Goal: Find specific page/section: Find specific page/section

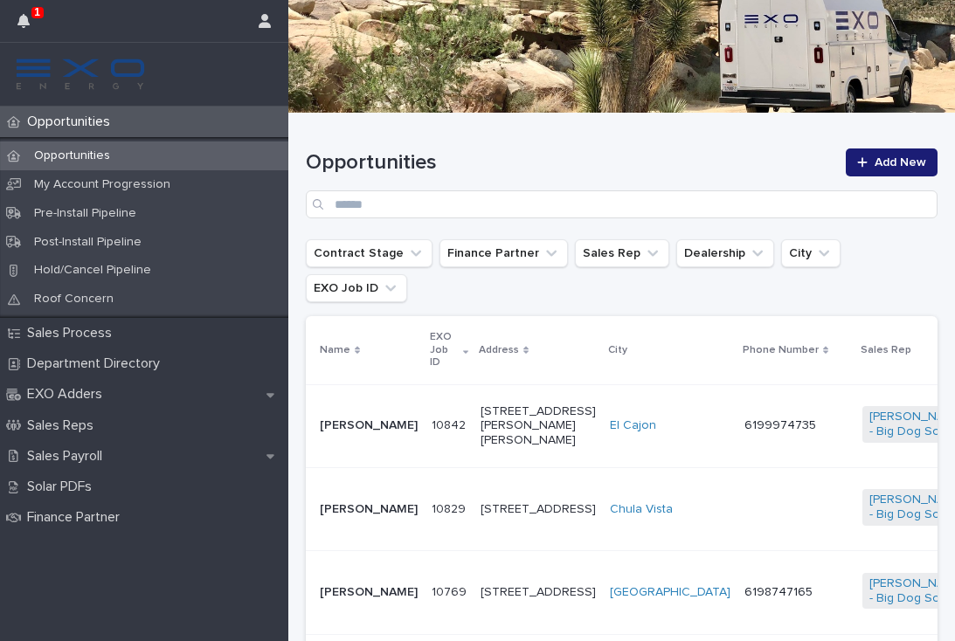
scroll to position [169, 0]
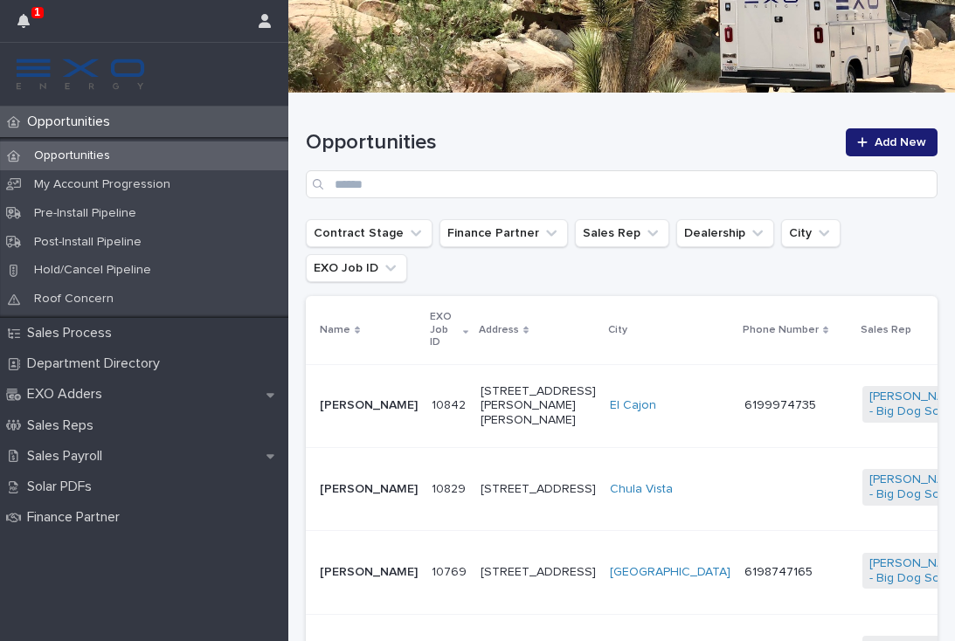
click at [744, 482] on div at bounding box center [796, 489] width 104 height 14
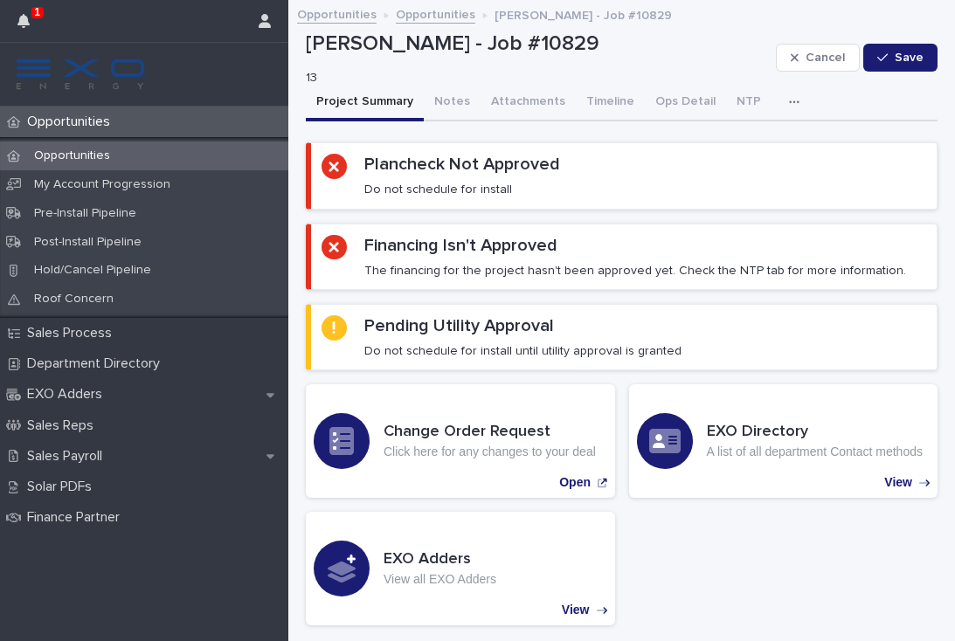
click at [789, 99] on icon "button" at bounding box center [794, 102] width 10 height 12
click at [706, 142] on span "Activity" at bounding box center [702, 148] width 38 height 12
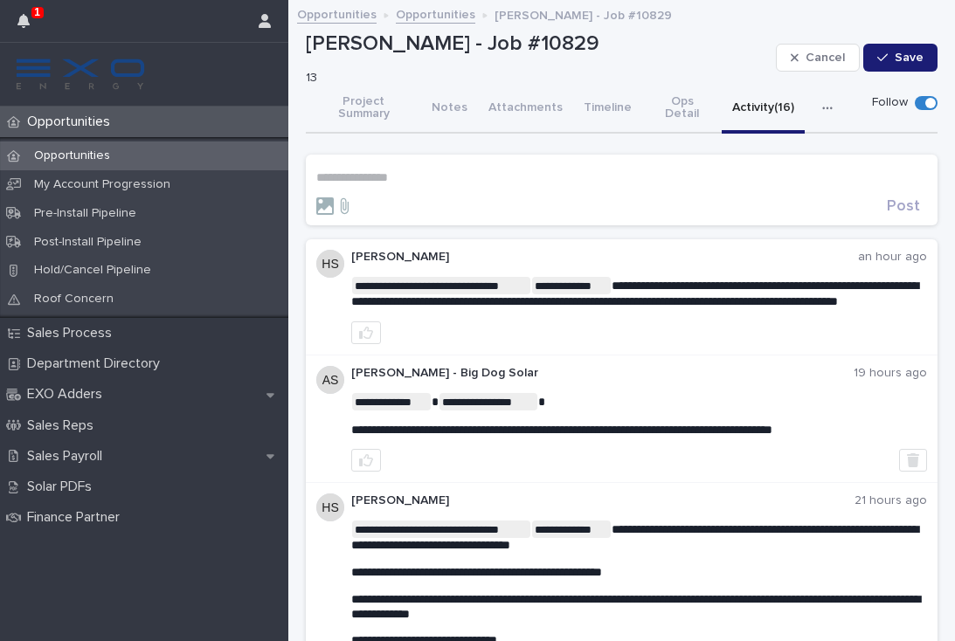
click at [353, 170] on p "**********" at bounding box center [621, 177] width 611 height 15
click at [383, 190] on span "Humberto Santos" at bounding box center [370, 187] width 98 height 12
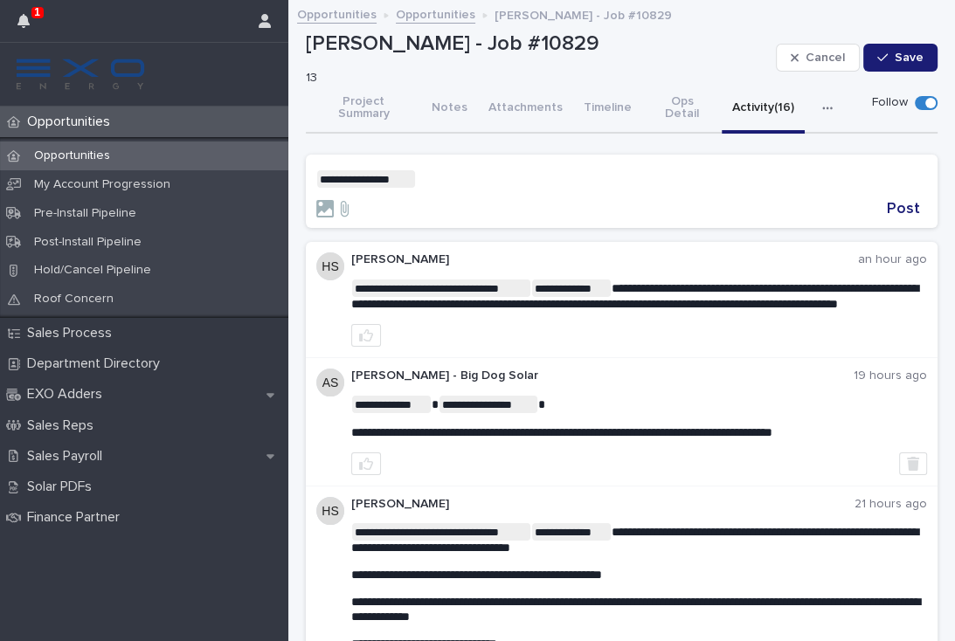
click at [464, 170] on p "**********" at bounding box center [621, 178] width 611 height 17
click at [484, 204] on span "Jake Packard" at bounding box center [474, 203] width 98 height 12
click at [545, 170] on p "**********" at bounding box center [621, 178] width 611 height 17
click at [569, 190] on span "Dealer Support" at bounding box center [552, 189] width 88 height 12
click at [653, 170] on p "**********" at bounding box center [621, 178] width 611 height 17
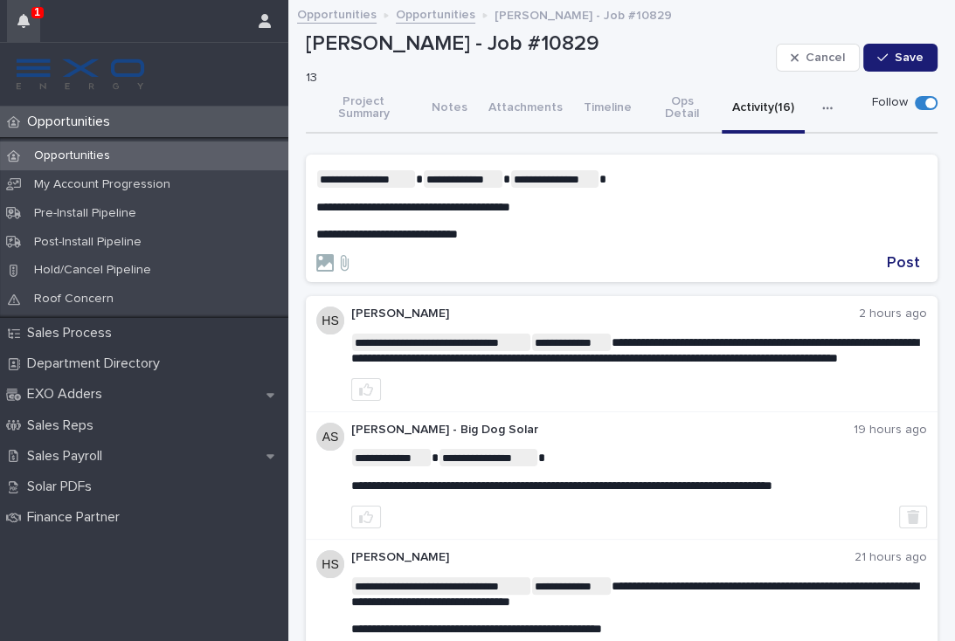
click at [29, 17] on icon "button" at bounding box center [23, 21] width 12 height 14
click at [77, 122] on p "Opportunities" at bounding box center [72, 122] width 104 height 17
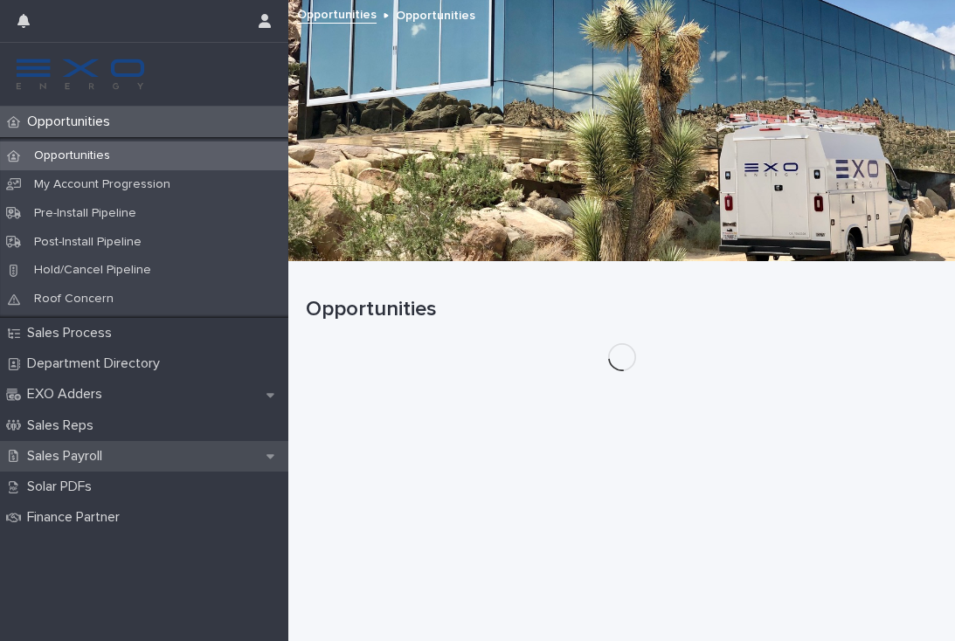
click at [73, 458] on p "Sales Payroll" at bounding box center [68, 456] width 96 height 17
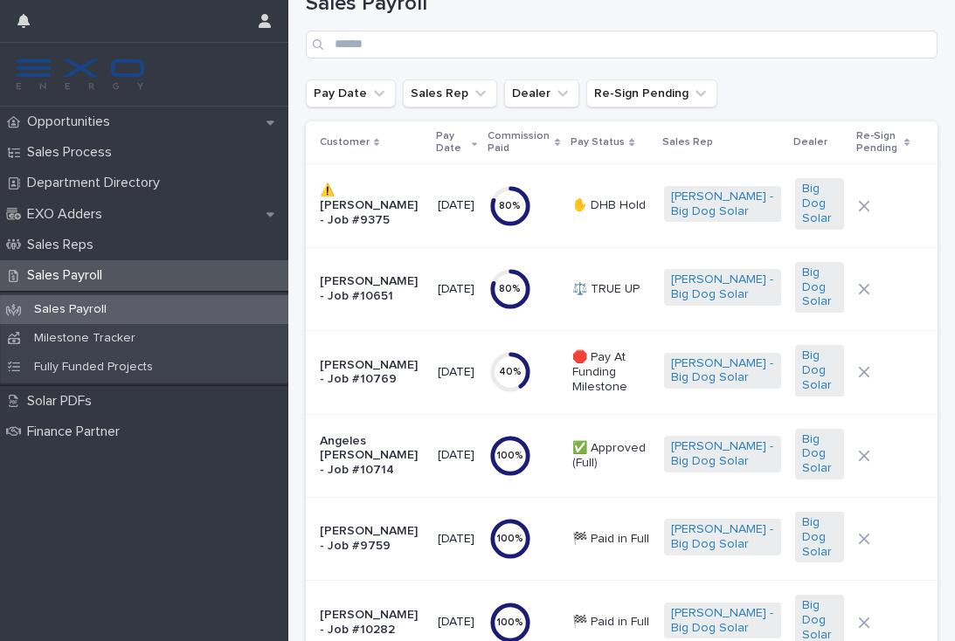
scroll to position [60, 0]
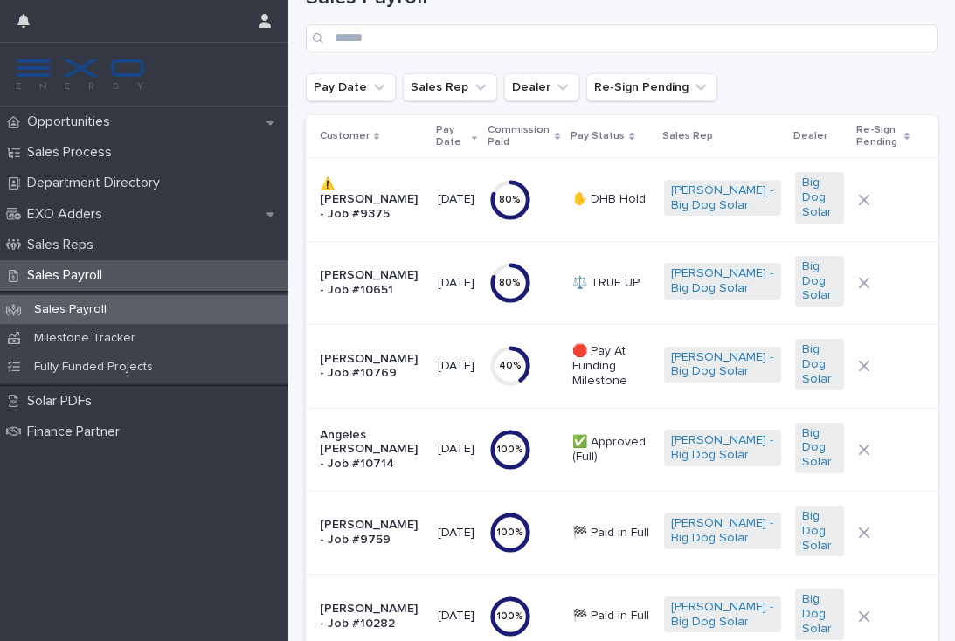
click at [650, 377] on p "🛑 Pay At Funding Milestone" at bounding box center [611, 366] width 78 height 44
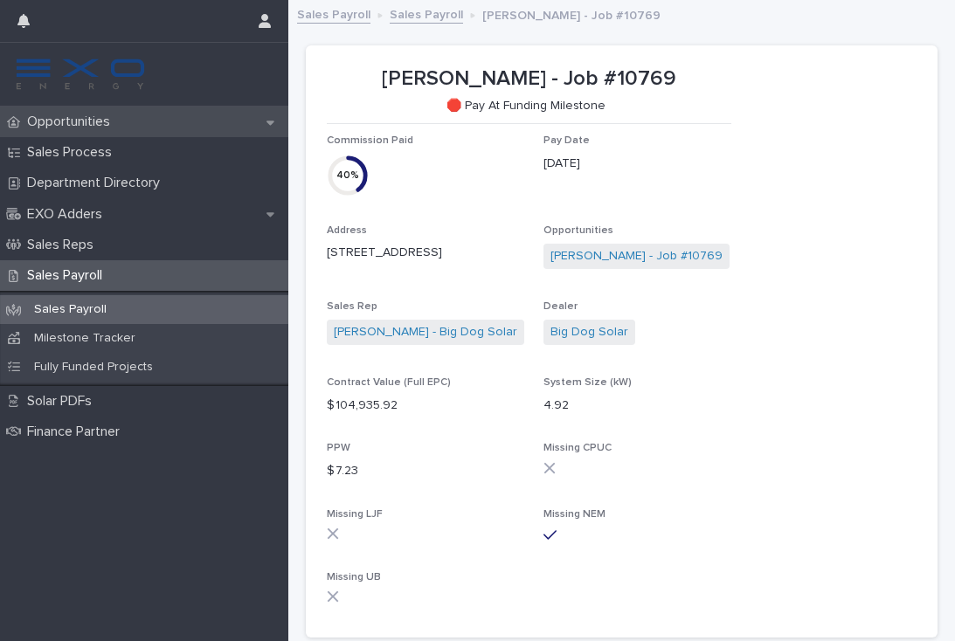
click at [77, 120] on p "Opportunities" at bounding box center [72, 122] width 104 height 17
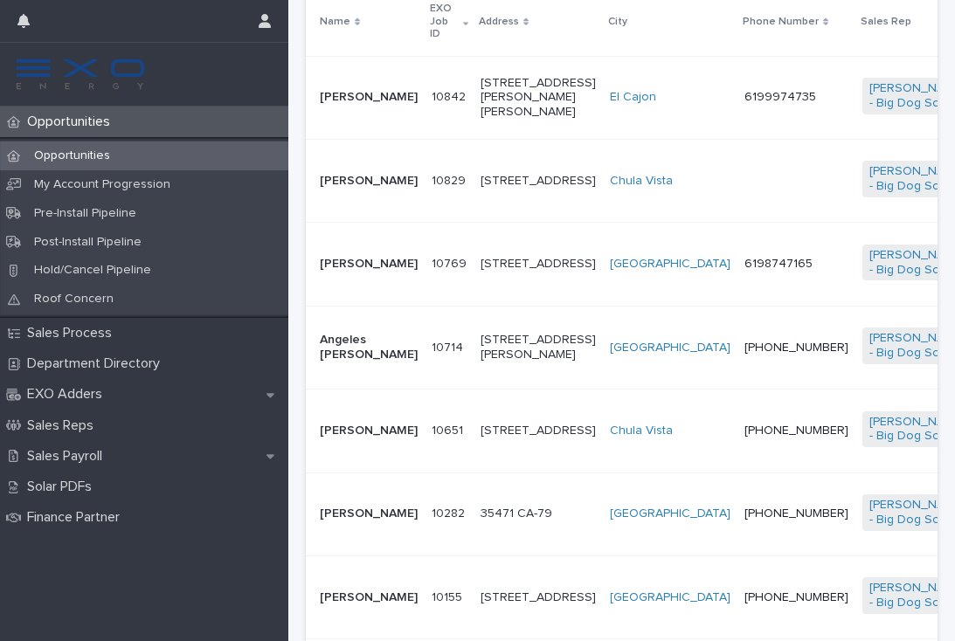
scroll to position [456, 0]
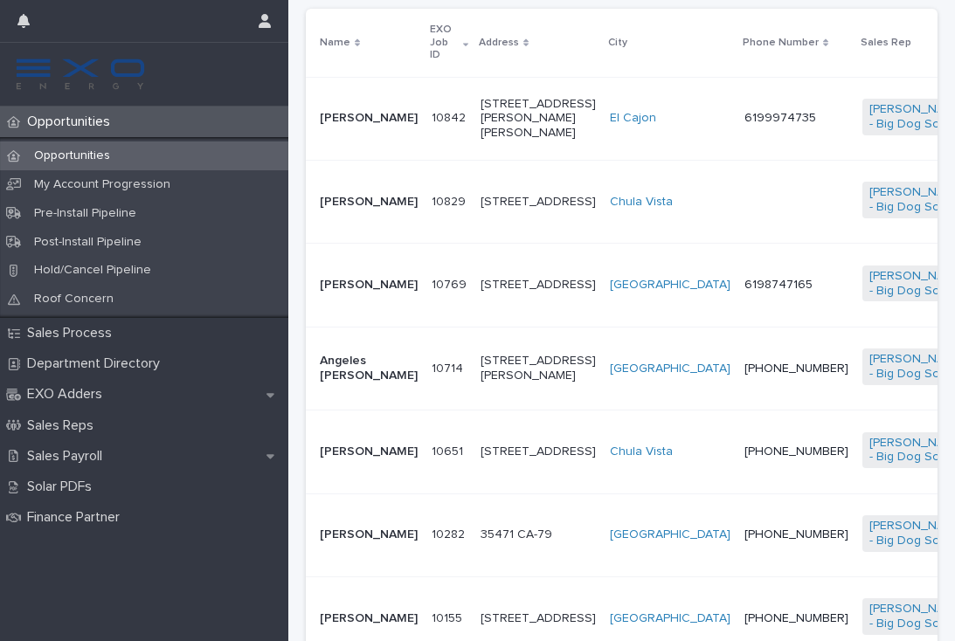
click at [425, 285] on td "10769 10769" at bounding box center [449, 285] width 49 height 83
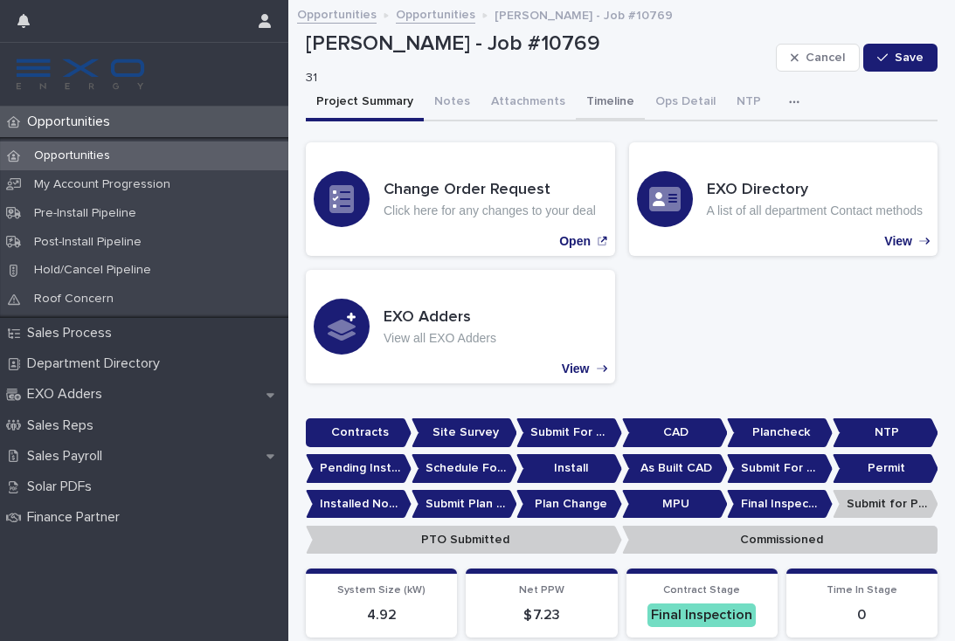
click at [606, 105] on button "Timeline" at bounding box center [610, 103] width 69 height 37
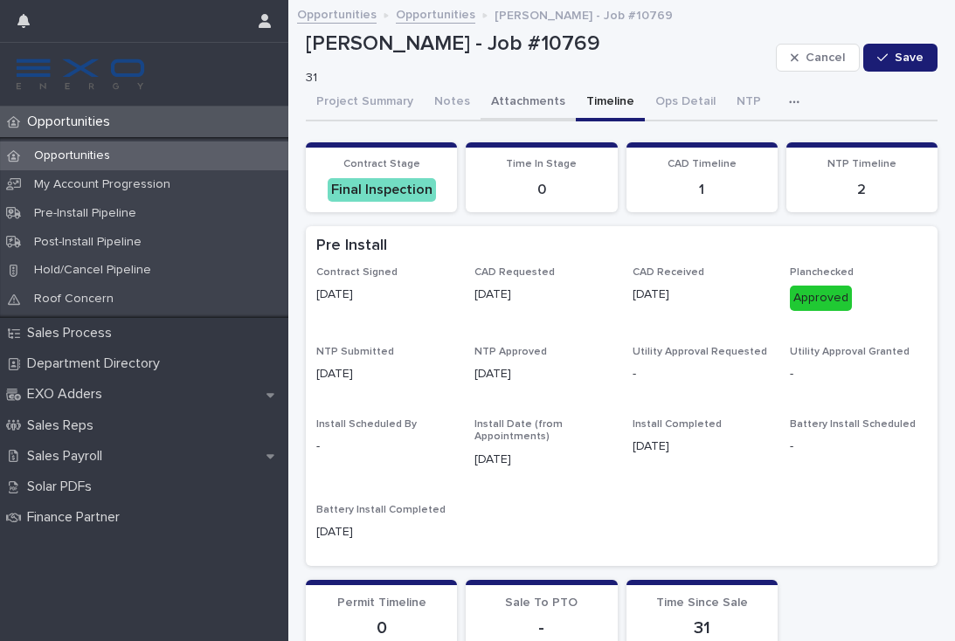
click at [526, 99] on button "Attachments" at bounding box center [527, 103] width 95 height 37
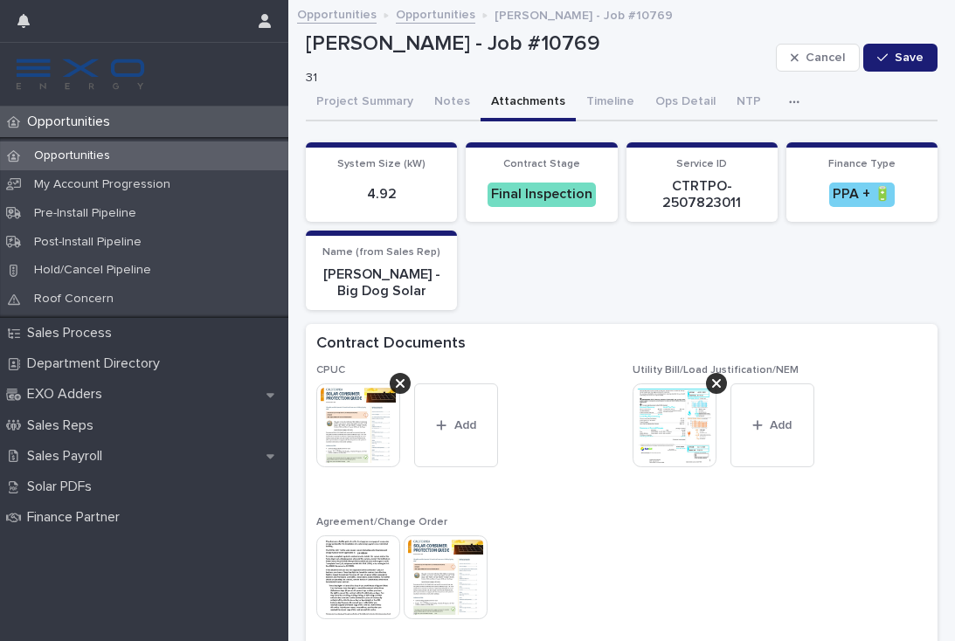
click at [79, 135] on div "Opportunities" at bounding box center [144, 122] width 288 height 31
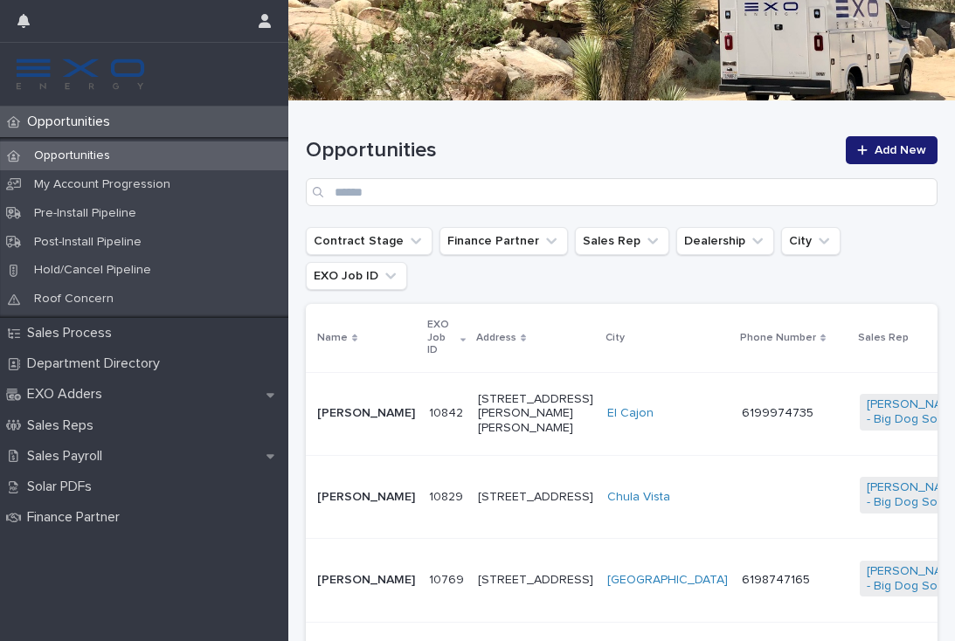
scroll to position [170, 0]
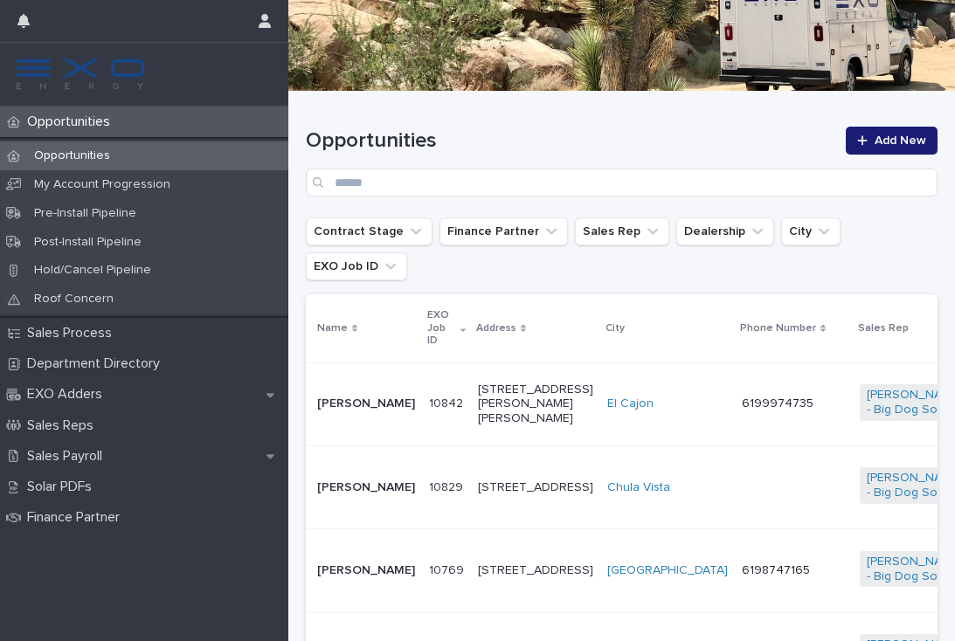
click at [376, 477] on td "David Dunn" at bounding box center [362, 487] width 119 height 83
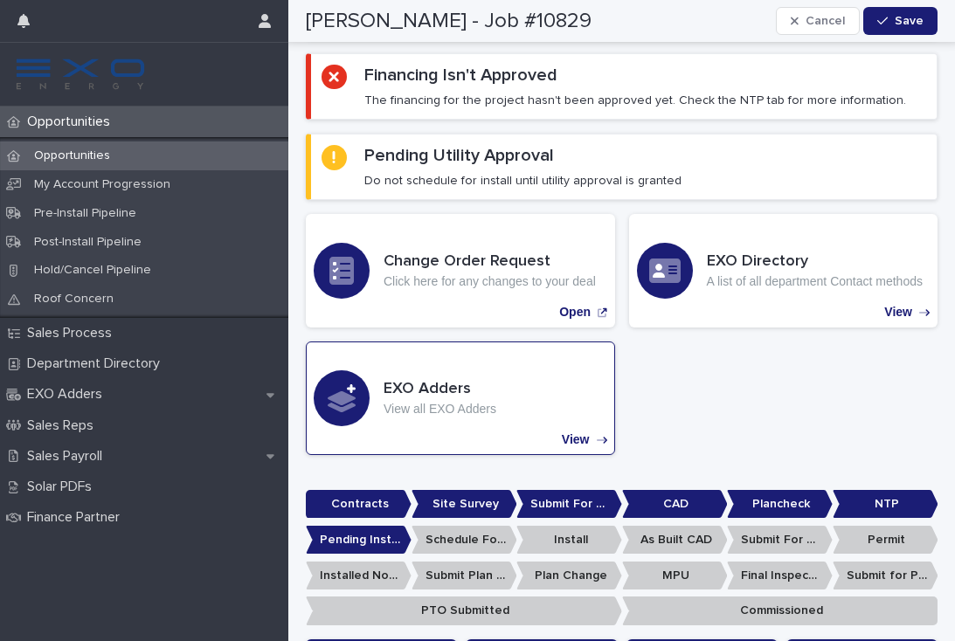
click at [605, 447] on div "EXO Adders View all EXO Adders View" at bounding box center [460, 399] width 309 height 114
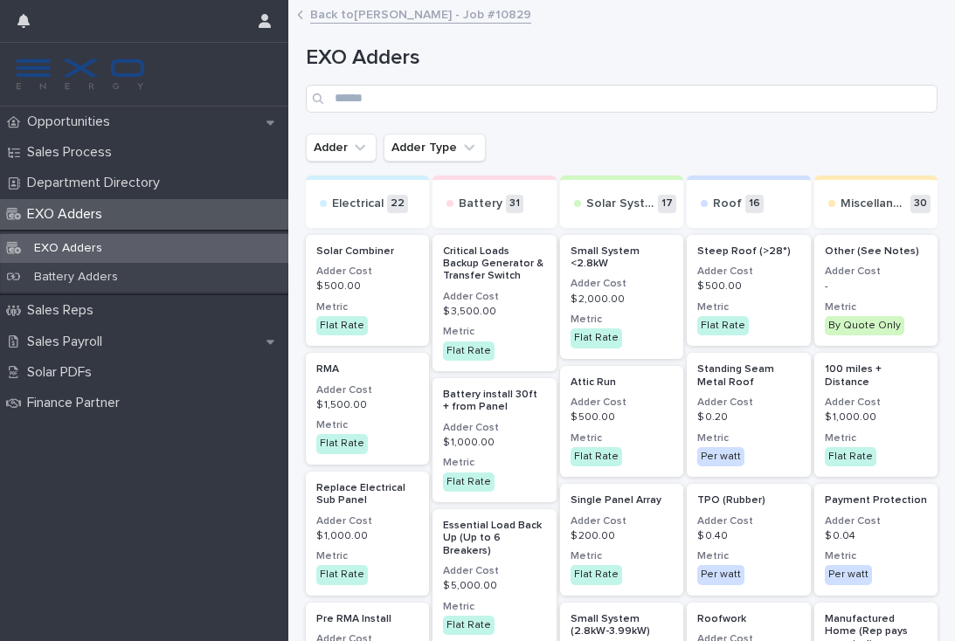
click at [348, 21] on link "Back to David Dunn - Job #10829" at bounding box center [420, 13] width 221 height 20
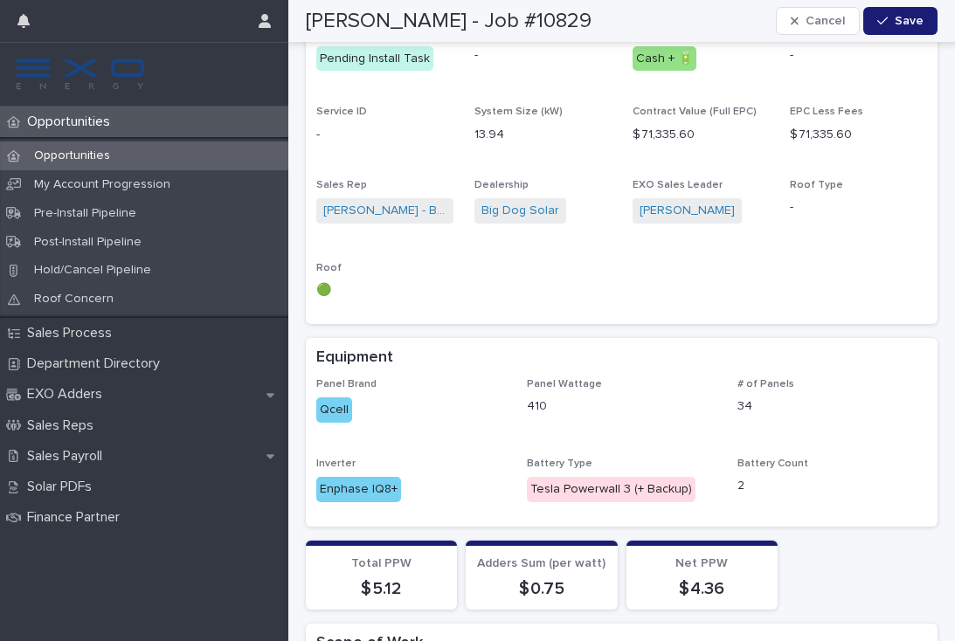
scroll to position [1339, 0]
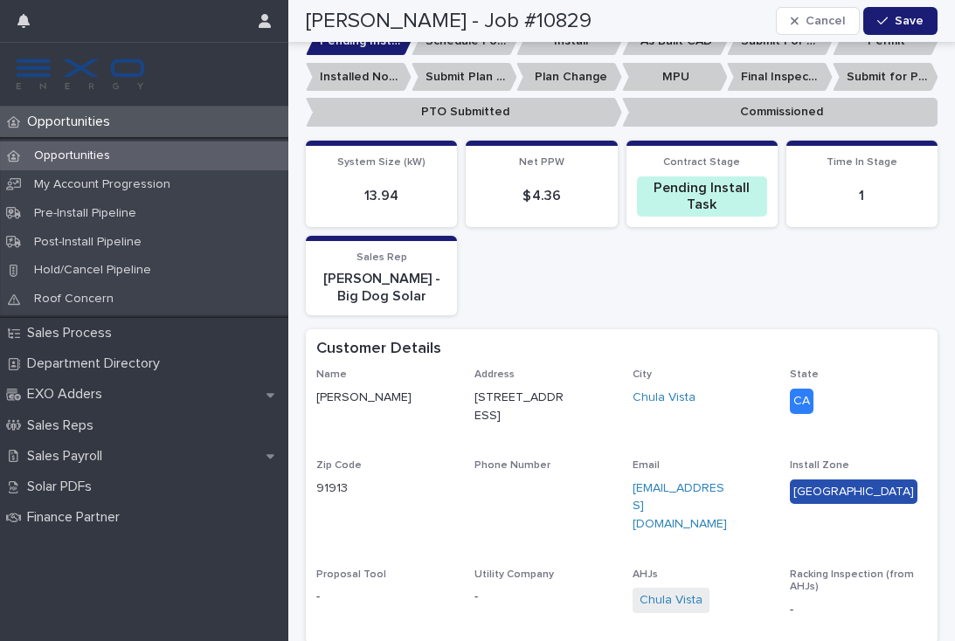
click at [77, 117] on p "Opportunities" at bounding box center [72, 122] width 104 height 17
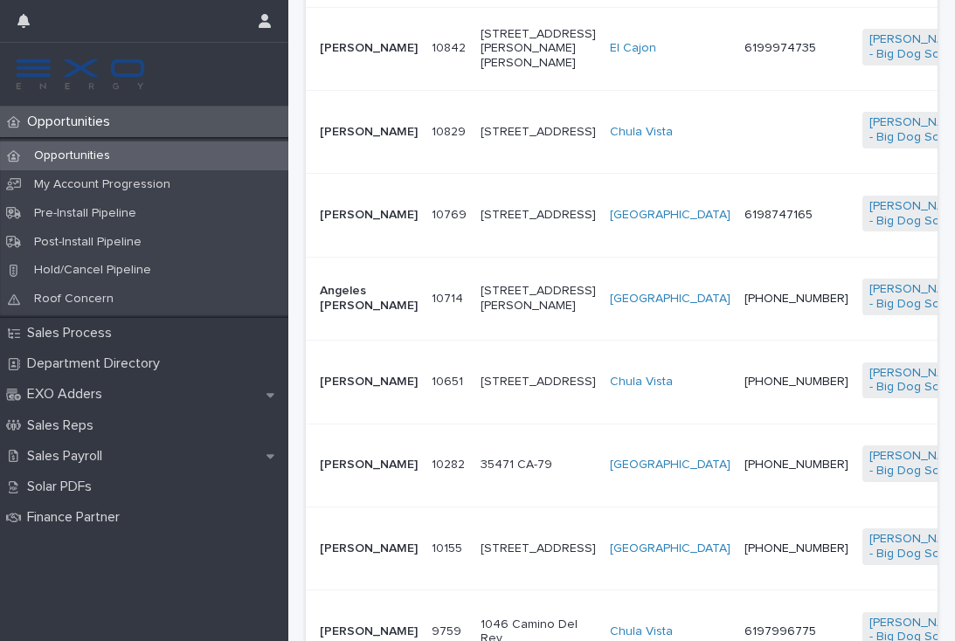
scroll to position [520, 0]
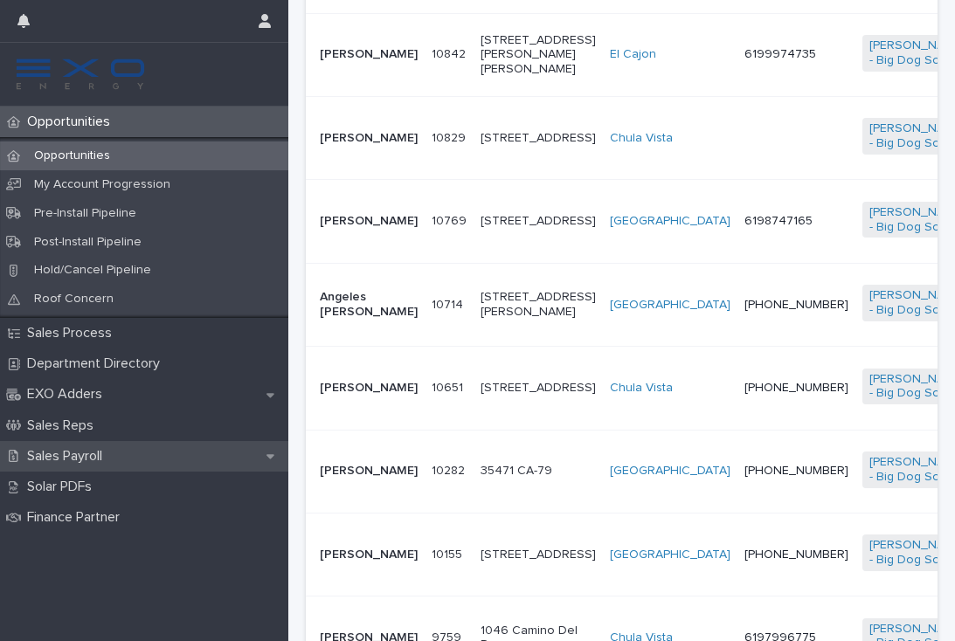
click at [90, 456] on p "Sales Payroll" at bounding box center [68, 456] width 96 height 17
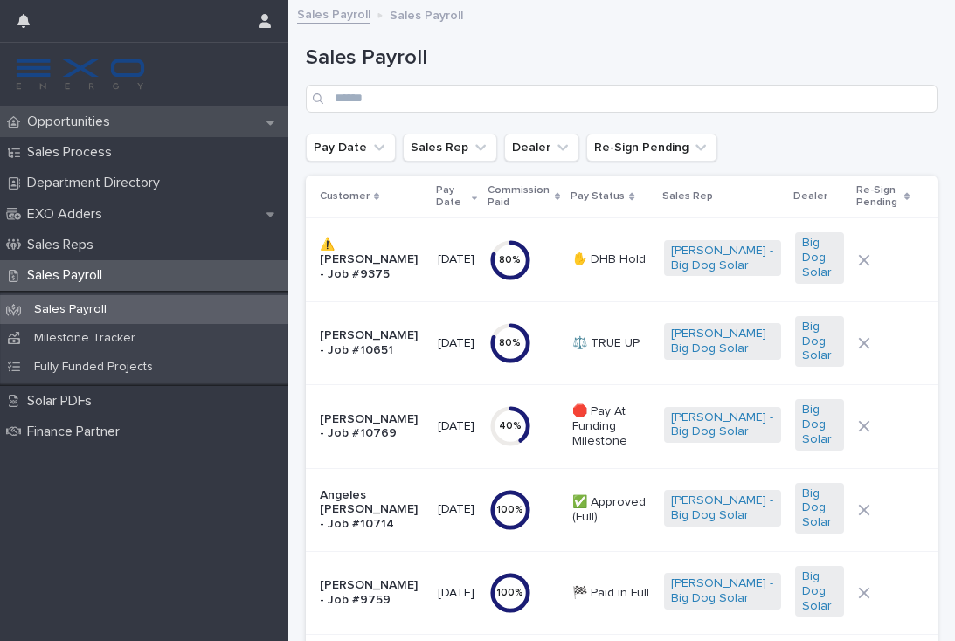
click at [78, 121] on p "Opportunities" at bounding box center [72, 122] width 104 height 17
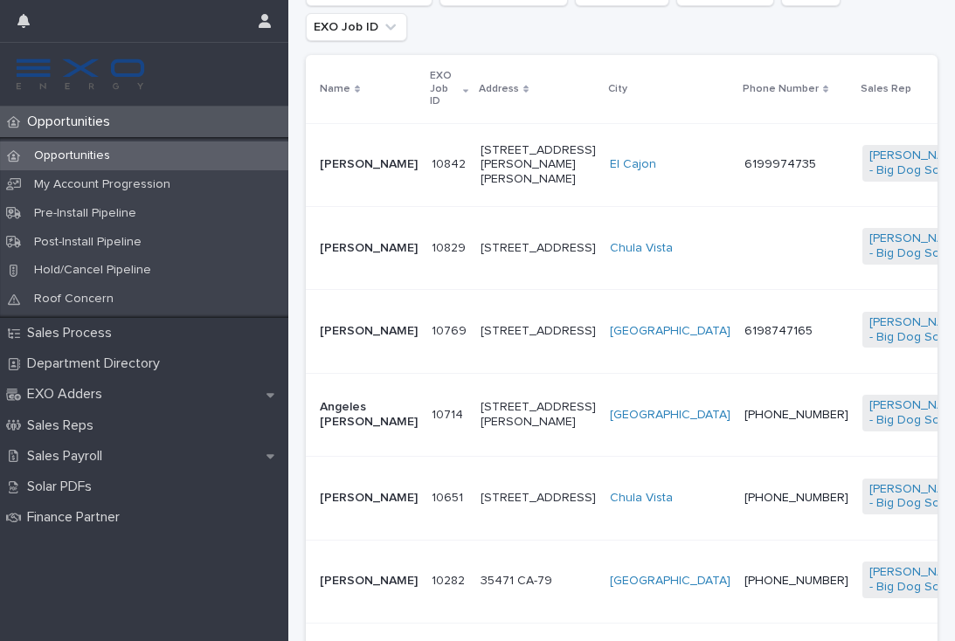
scroll to position [446, 0]
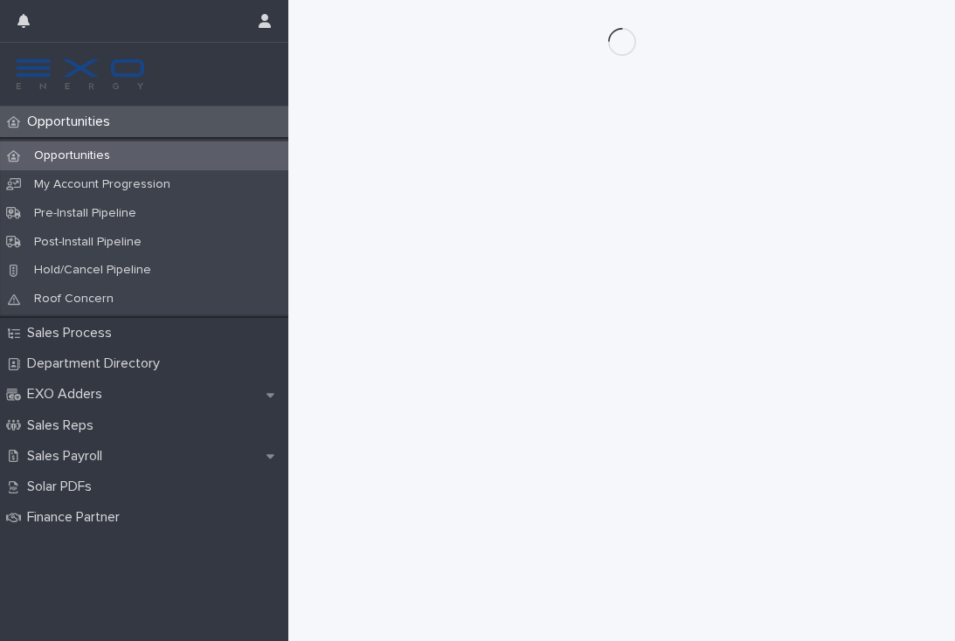
click at [87, 134] on div "Opportunities" at bounding box center [144, 122] width 288 height 31
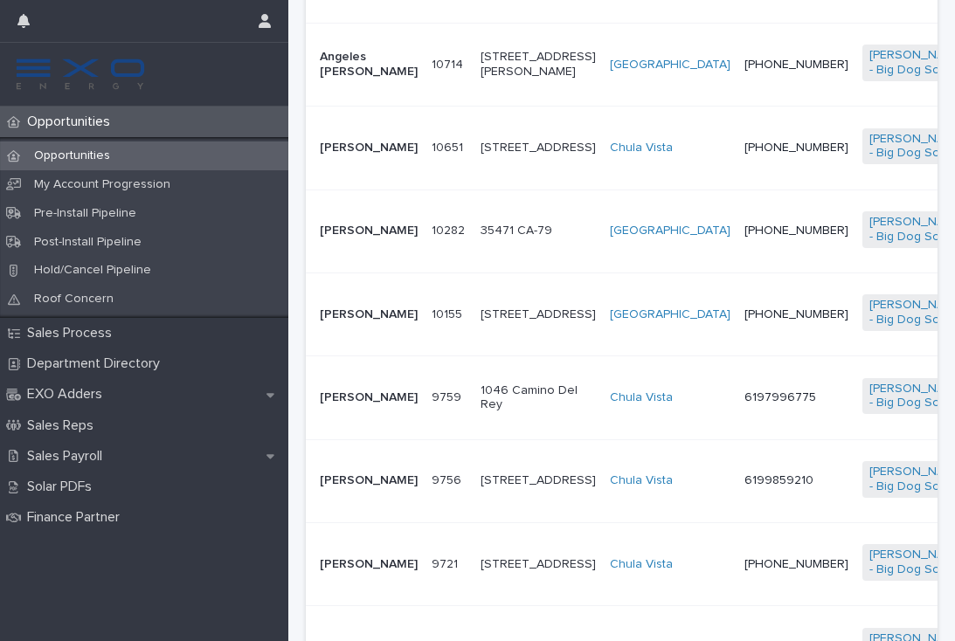
scroll to position [763, 0]
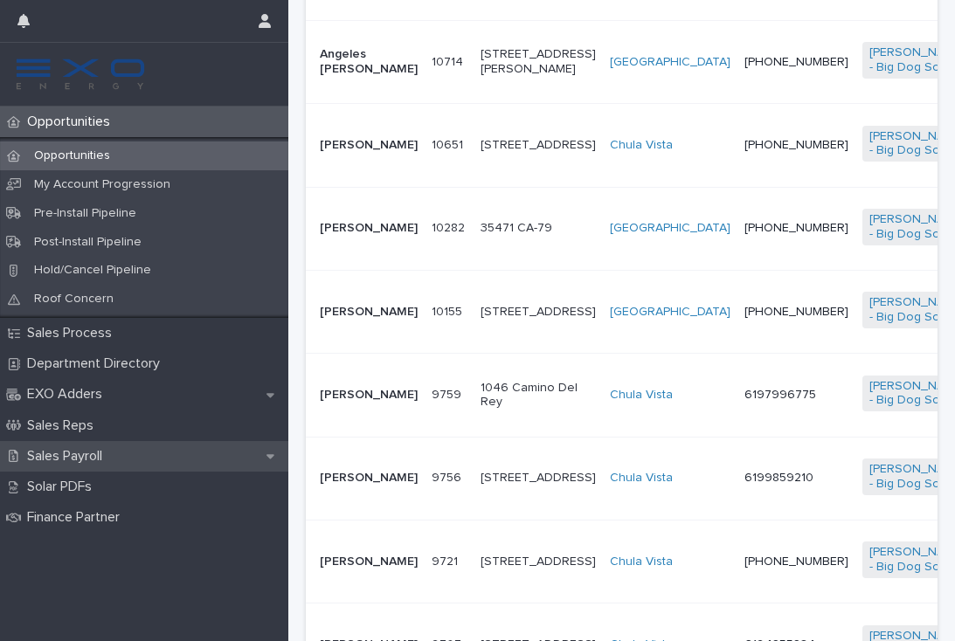
click at [96, 448] on p "Sales Payroll" at bounding box center [68, 456] width 96 height 17
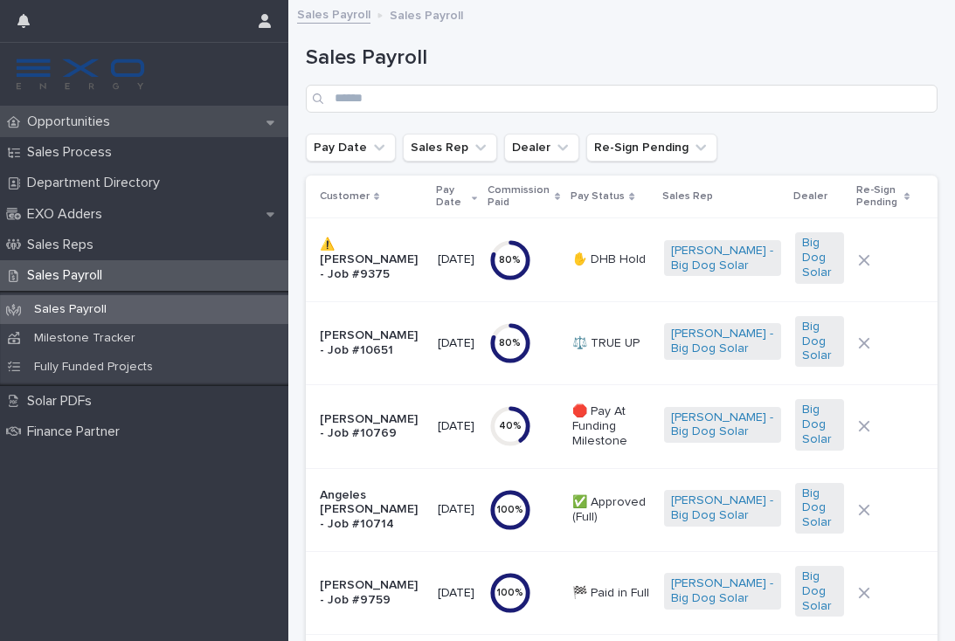
click at [77, 120] on p "Opportunities" at bounding box center [72, 122] width 104 height 17
